Goal: Navigation & Orientation: Understand site structure

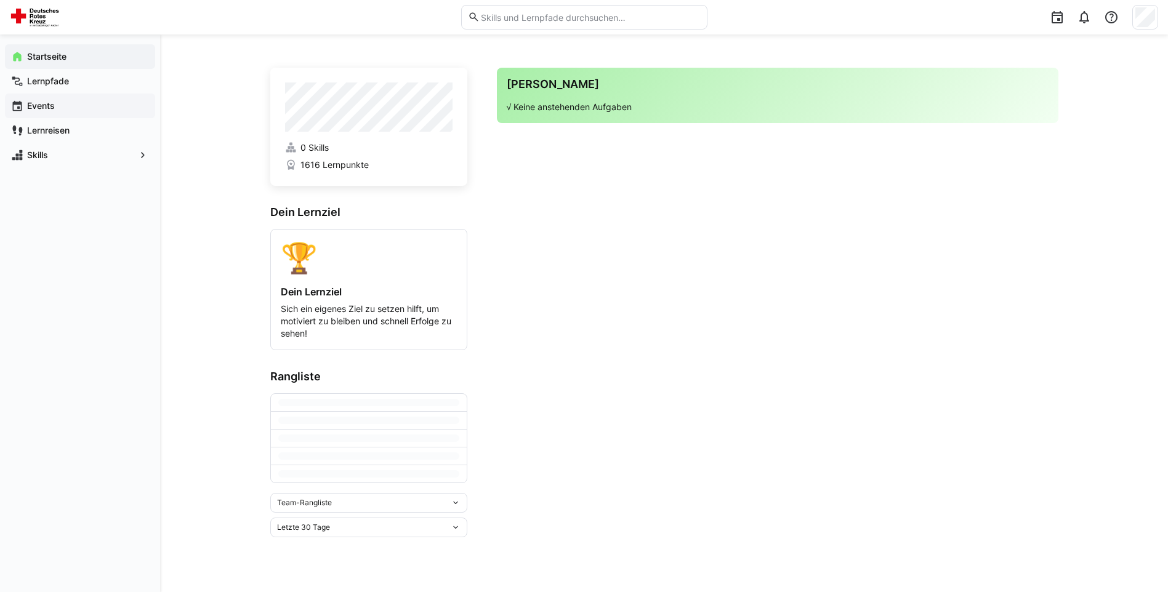
click at [0, 0] on app-navigation-label "Events" at bounding box center [0, 0] width 0 height 0
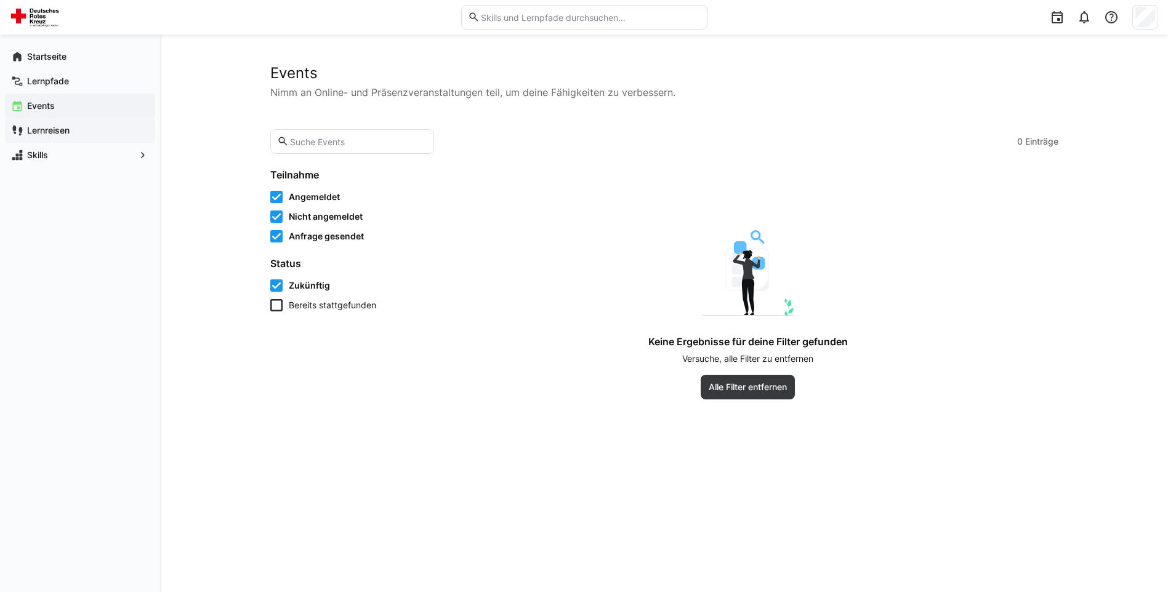
click at [97, 130] on span "Lernreisen" at bounding box center [87, 130] width 124 height 12
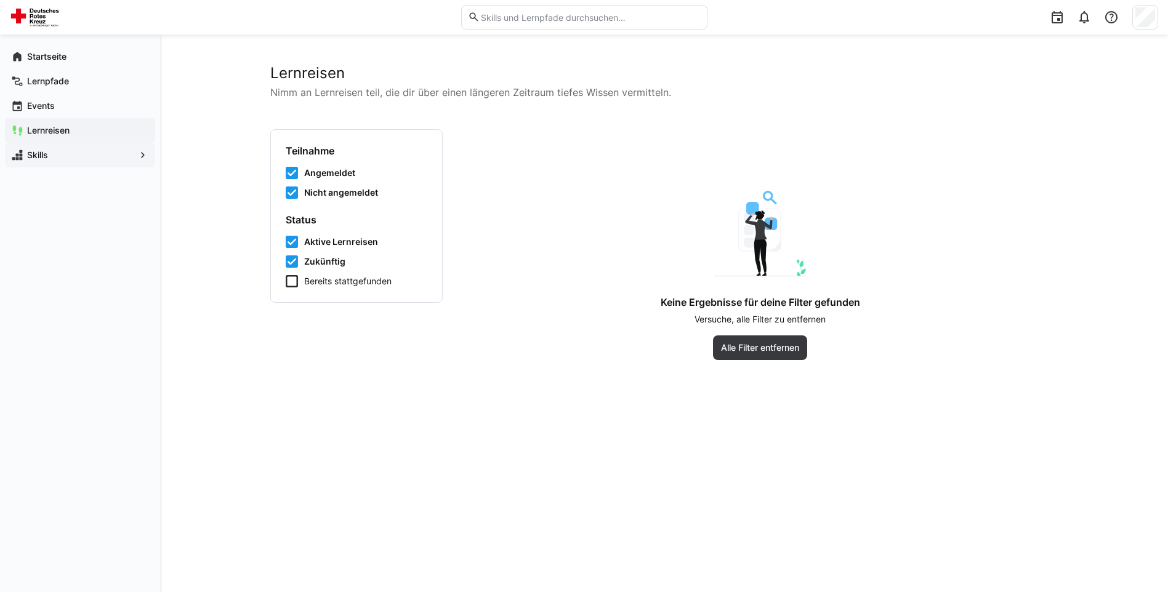
click at [103, 155] on span "Skills" at bounding box center [80, 155] width 110 height 12
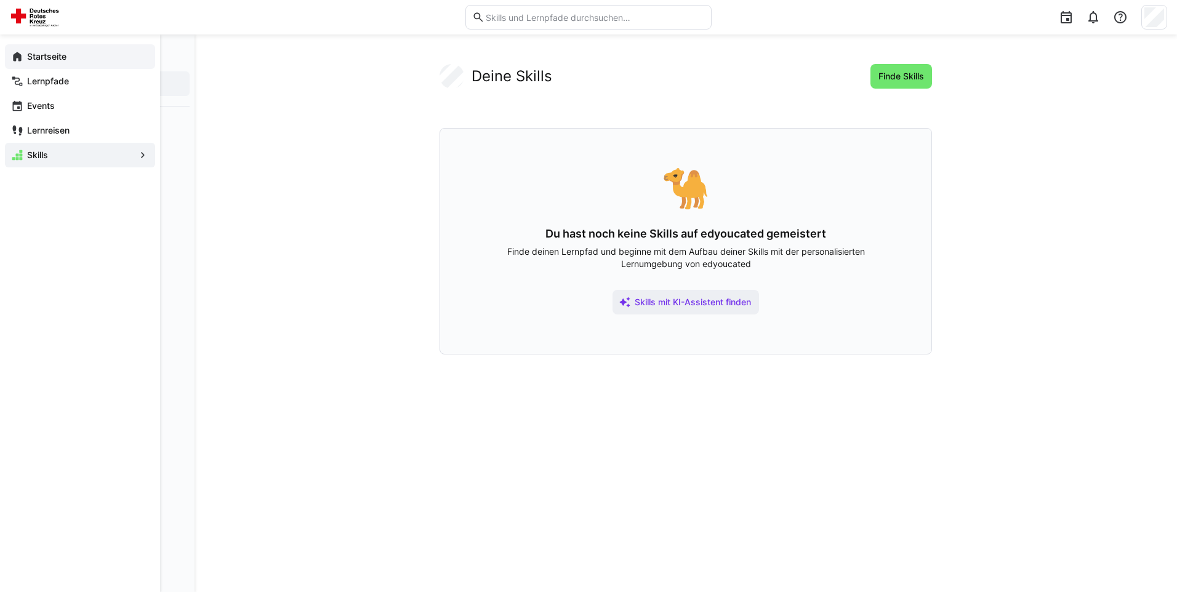
click at [73, 59] on span "Startseite" at bounding box center [87, 56] width 124 height 12
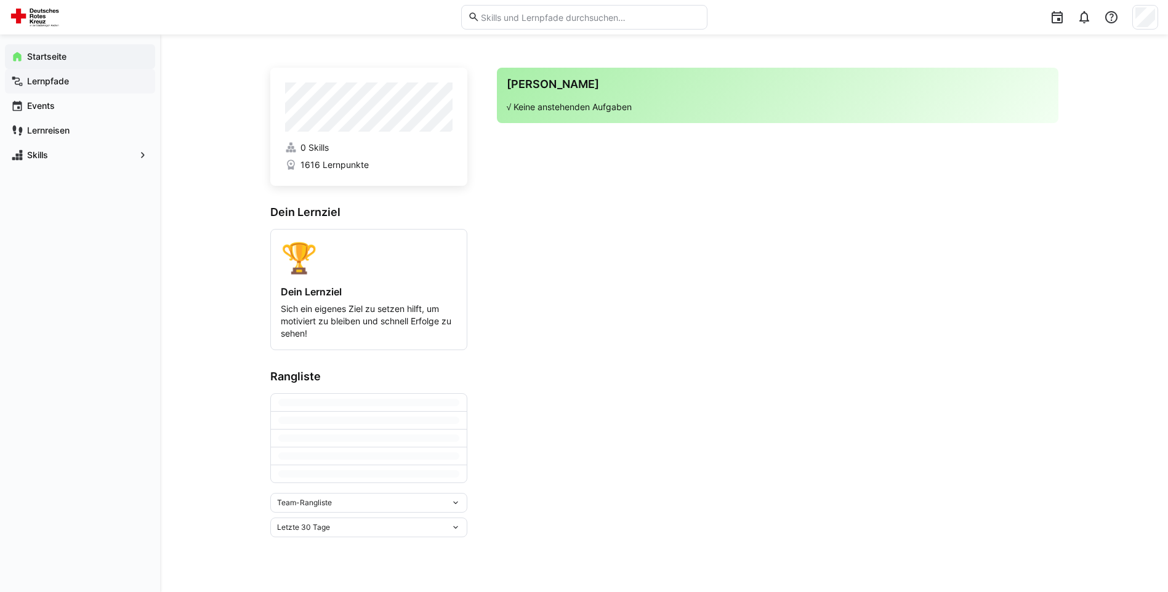
click at [75, 79] on span "Lernpfade" at bounding box center [87, 81] width 124 height 12
